Goal: Navigation & Orientation: Find specific page/section

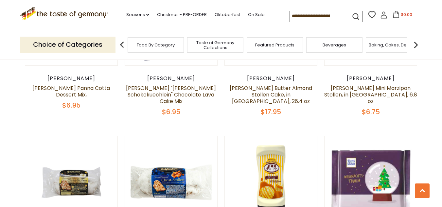
scroll to position [1468, 0]
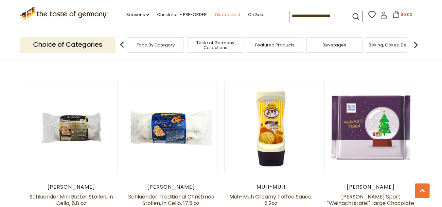
click at [229, 13] on link "Oktoberfest" at bounding box center [228, 14] width 26 height 7
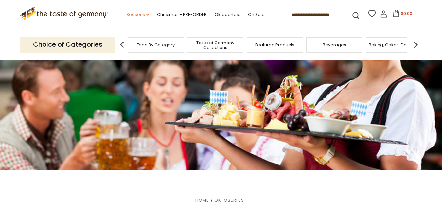
click at [135, 13] on link "Seasons dropdown_arrow" at bounding box center [137, 14] width 23 height 7
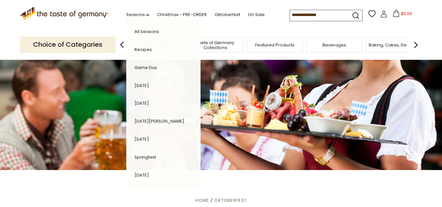
click at [139, 66] on link "Game Day" at bounding box center [146, 67] width 23 height 6
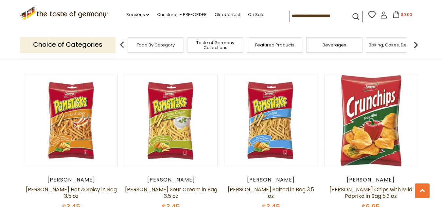
scroll to position [1418, 0]
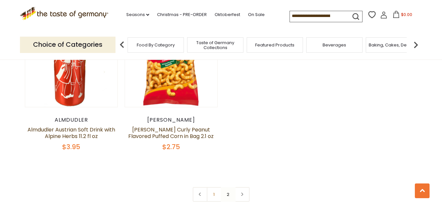
scroll to position [648, 0]
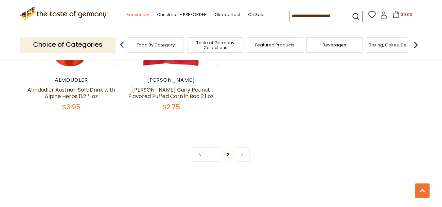
click at [138, 15] on link "Seasons dropdown_arrow" at bounding box center [137, 14] width 23 height 7
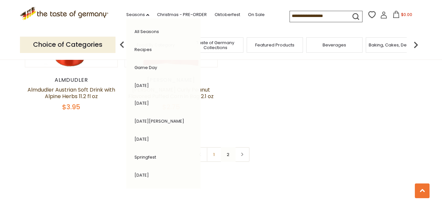
click at [140, 51] on link "Recipes" at bounding box center [143, 49] width 17 height 6
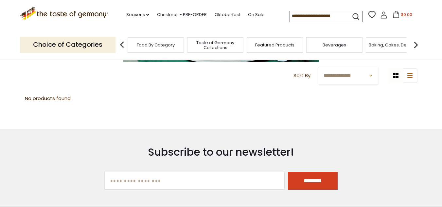
scroll to position [196, 0]
